Goal: Navigation & Orientation: Find specific page/section

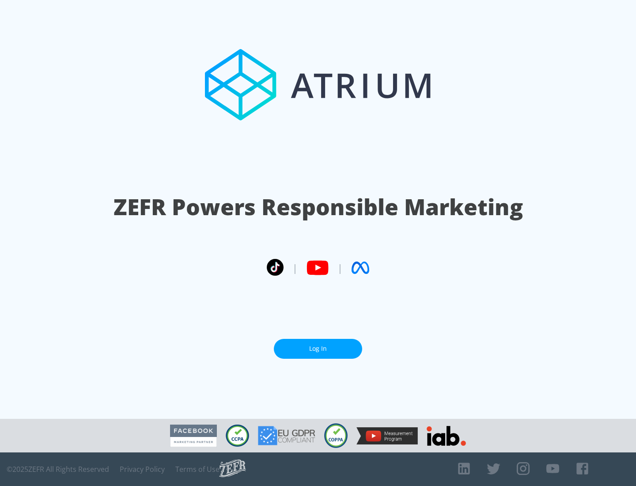
click at [318, 348] on link "Log In" at bounding box center [318, 349] width 88 height 20
